Goal: Ask a question

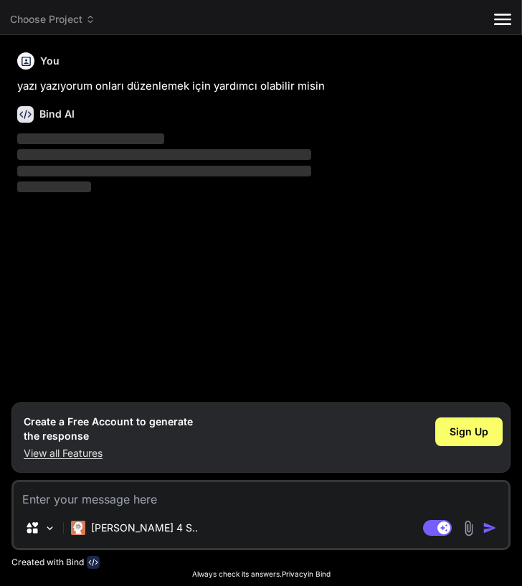
click at [257, 279] on div "You yazı yazıyorum onları düzenlemek için yardımcı olabilir misin Bind AI ‌ ‌ ‌…" at bounding box center [262, 225] width 496 height 356
click at [418, 524] on div "Source [PERSON_NAME] 4 S.." at bounding box center [261, 531] width 495 height 34
click at [242, 523] on div "Source [PERSON_NAME] 4 S.." at bounding box center [261, 531] width 495 height 34
click at [47, 533] on img at bounding box center [50, 528] width 12 height 12
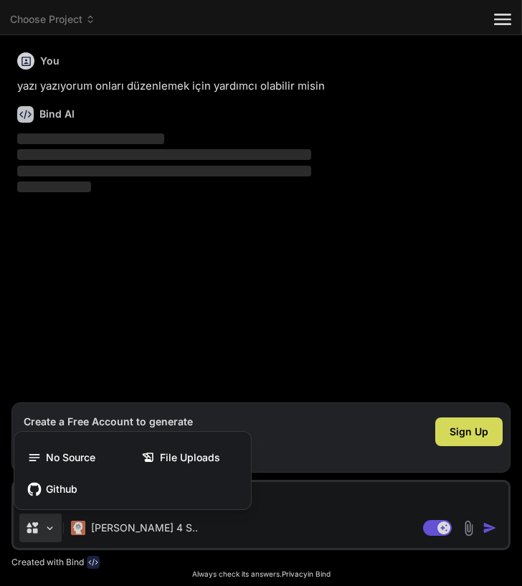
click at [253, 529] on div at bounding box center [261, 293] width 522 height 586
type textarea "x"
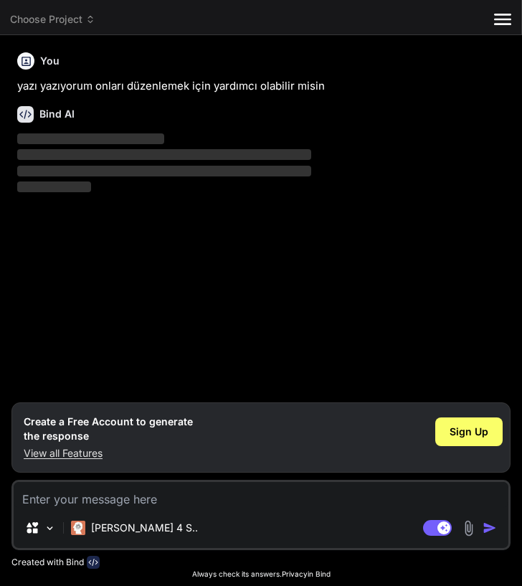
click at [253, 529] on div "Source [PERSON_NAME] 4 S.." at bounding box center [261, 531] width 495 height 34
click at [126, 90] on p "yazı yazıyorum onları düzenlemek için yardımcı olabilir misin" at bounding box center [262, 86] width 491 height 16
